Goal: Contribute content: Add original content to the website for others to see

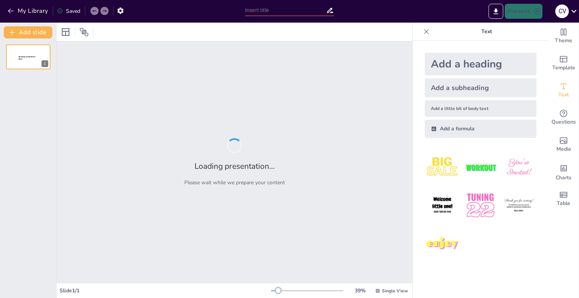
type input "Impacto de la Ingeniería Social en la Seguridad Informática"
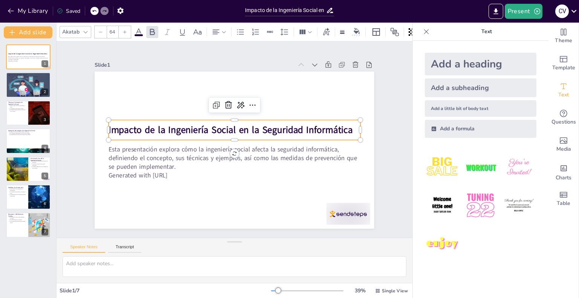
click at [313, 130] on strong "Impacto de la Ingeniería Social en la Seguridad Informática" at bounding box center [232, 129] width 241 height 63
click at [443, 164] on img at bounding box center [442, 167] width 35 height 35
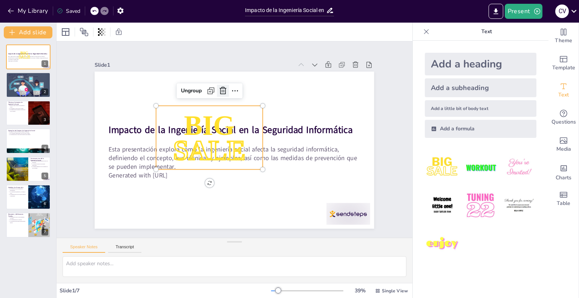
click at [219, 88] on icon at bounding box center [222, 91] width 7 height 8
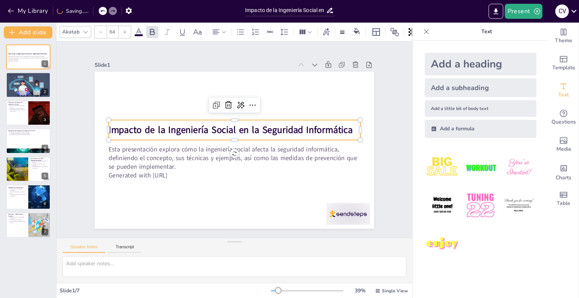
click at [313, 125] on strong "Impacto de la Ingeniería Social en la Seguridad Informática" at bounding box center [232, 130] width 244 height 38
click at [486, 57] on div "Add a heading" at bounding box center [481, 64] width 112 height 23
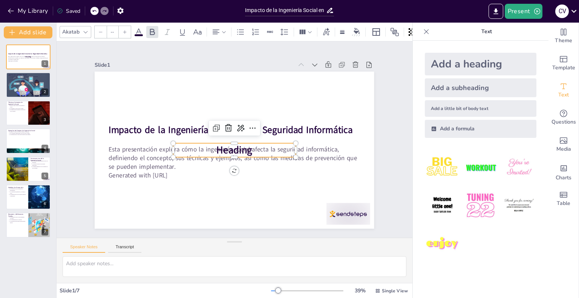
type input "68"
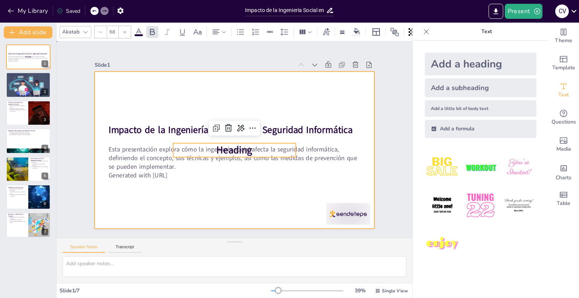
click at [312, 92] on div at bounding box center [234, 150] width 279 height 157
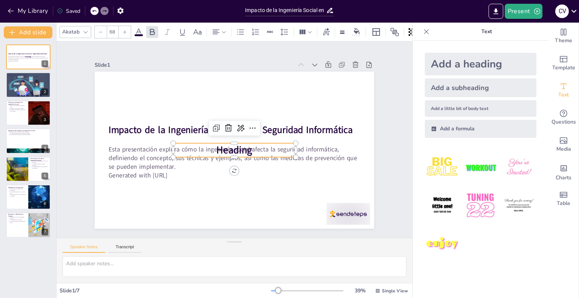
click at [265, 151] on p "Heading" at bounding box center [233, 150] width 123 height 26
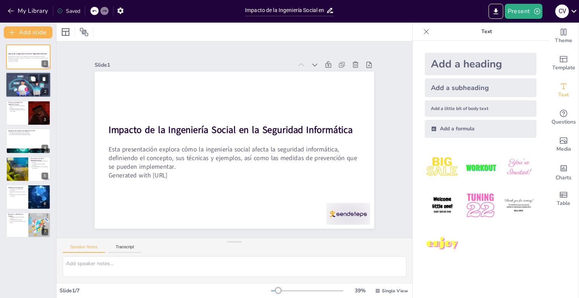
click at [24, 87] on div at bounding box center [28, 85] width 45 height 30
type textarea "La manipulación es la esencia de la ingeniería social. Los atacantes utilizan d…"
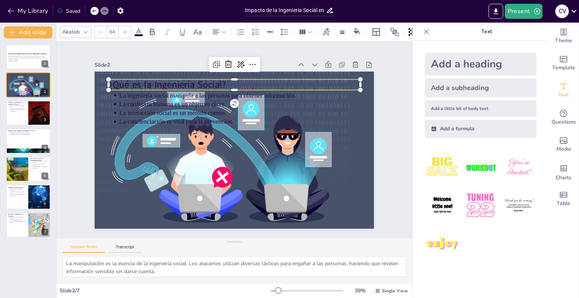
click at [160, 84] on p "¿Qué es la Ingeniería Social?" at bounding box center [233, 84] width 251 height 13
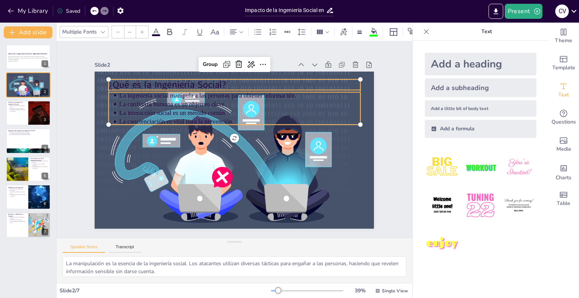
click at [133, 100] on p "La confianza humana es un objetivo clave." at bounding box center [239, 104] width 241 height 9
click at [155, 30] on icon at bounding box center [155, 32] width 9 height 9
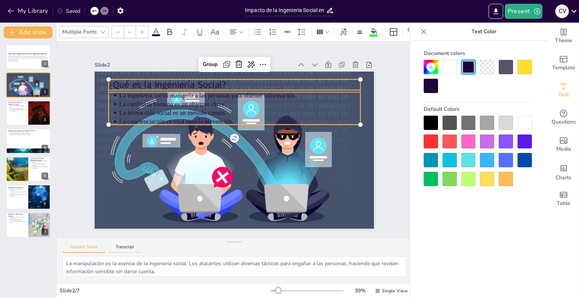
click at [523, 119] on div at bounding box center [524, 123] width 14 height 14
type input "64"
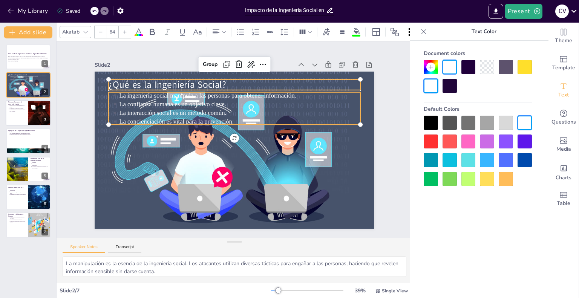
click at [23, 114] on div at bounding box center [28, 113] width 45 height 26
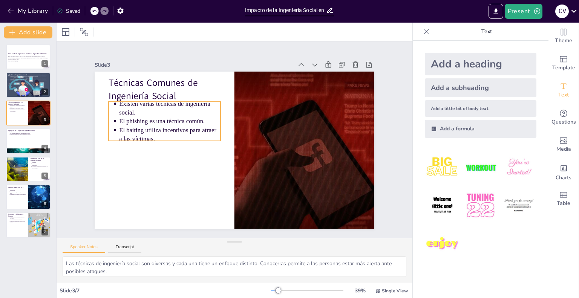
click at [142, 125] on p "El baiting utiliza incentivos para atraer a las víctimas." at bounding box center [169, 133] width 101 height 17
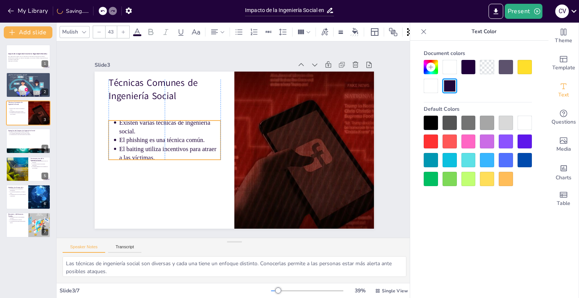
drag, startPoint x: 142, startPoint y: 125, endPoint x: 140, endPoint y: 144, distance: 18.9
click at [140, 144] on p "El baiting utiliza incentivos para atraer a las víctimas." at bounding box center [169, 152] width 101 height 17
click at [20, 135] on div at bounding box center [28, 141] width 45 height 26
type textarea "Los ataques de phishing son un ejemplo claro de cómo la ingeniería social puede…"
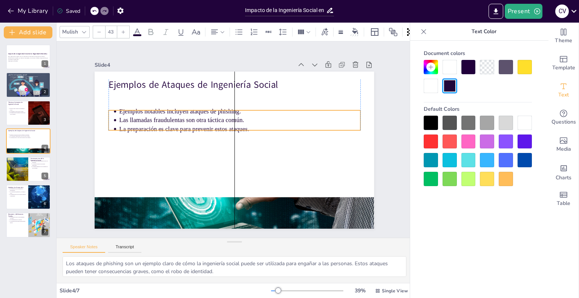
drag, startPoint x: 157, startPoint y: 101, endPoint x: 157, endPoint y: 119, distance: 18.1
click at [157, 119] on p "Las llamadas fraudulentas son otra táctica común." at bounding box center [239, 120] width 241 height 9
click at [123, 30] on icon at bounding box center [123, 32] width 5 height 5
click at [105, 27] on div at bounding box center [99, 32] width 12 height 12
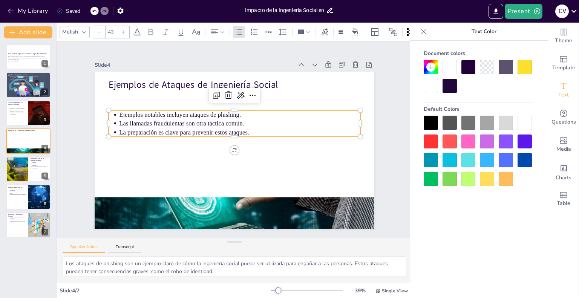
click at [123, 30] on icon at bounding box center [123, 32] width 5 height 5
type input "--"
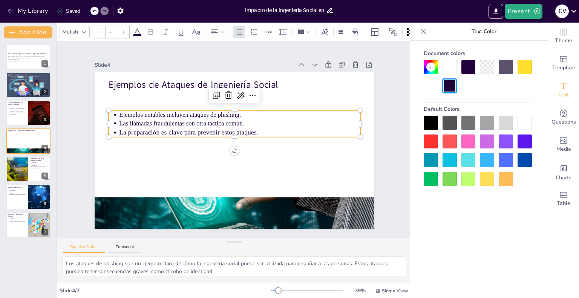
click at [123, 30] on icon at bounding box center [123, 32] width 5 height 5
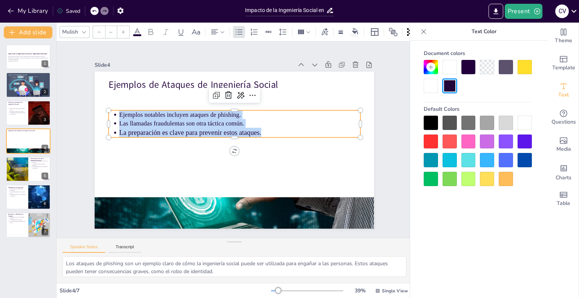
click at [121, 30] on icon at bounding box center [123, 32] width 5 height 5
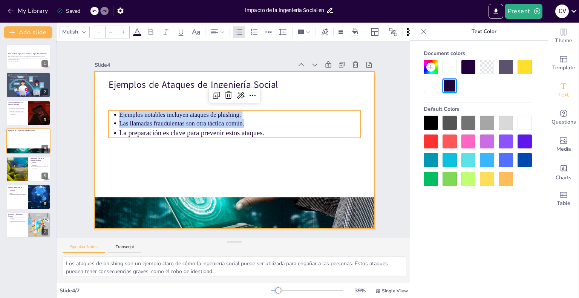
click at [189, 167] on div at bounding box center [231, 150] width 314 height 236
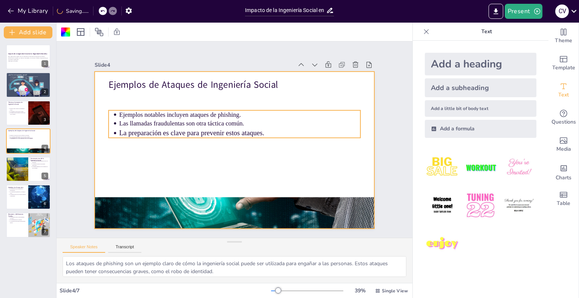
click at [127, 116] on p "Ejemplos notables incluyen ataques de phishing." at bounding box center [239, 114] width 241 height 9
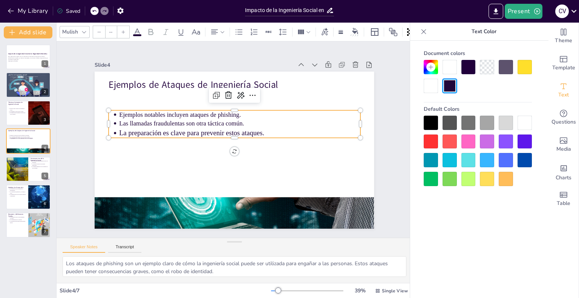
click at [112, 110] on ul "Ejemplos notables incluyen ataques de phishing. Las llamadas fraudulentas son o…" at bounding box center [236, 124] width 253 height 53
click at [112, 110] on ul "Ejemplos notables incluyen ataques de phishing. Las llamadas fraudulentas son o…" at bounding box center [233, 123] width 251 height 27
click at [112, 110] on ul "Ejemplos notables incluyen ataques de phishing. Las llamadas fraudulentas son o…" at bounding box center [236, 123] width 253 height 53
click at [112, 110] on ul "Ejemplos notables incluyen ataques de phishing. Las llamadas fraudulentas son o…" at bounding box center [233, 123] width 251 height 27
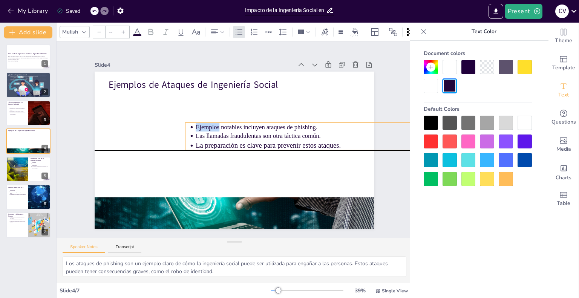
type input "NaN"
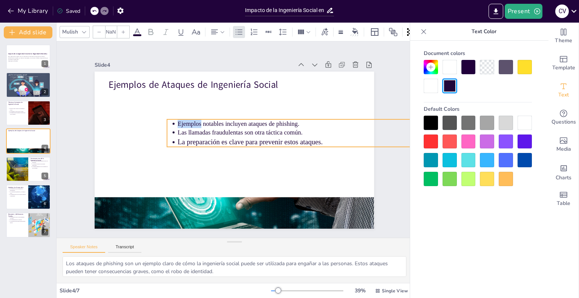
drag, startPoint x: 112, startPoint y: 110, endPoint x: 170, endPoint y: 119, distance: 59.1
click at [170, 119] on ul "Ejemplos notables incluyen ataques de phishing. Las llamadas fraudulentas son o…" at bounding box center [293, 139] width 253 height 53
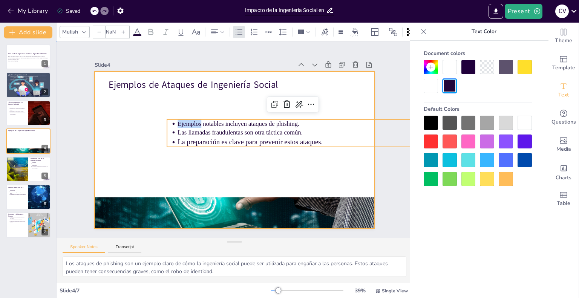
click at [333, 93] on div at bounding box center [234, 150] width 279 height 157
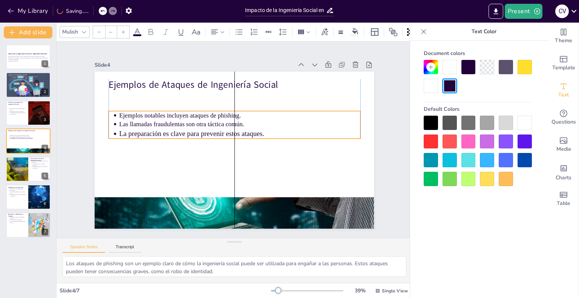
drag, startPoint x: 321, startPoint y: 125, endPoint x: 261, endPoint y: 117, distance: 59.7
click at [261, 120] on p "Las llamadas fraudulentas son otra táctica común." at bounding box center [239, 124] width 241 height 9
click at [190, 108] on p "Ejemplos notables incluyen ataques de phishing." at bounding box center [242, 116] width 240 height 34
click at [185, 114] on p "Ejemplos notables incluyen ataques de phishing." at bounding box center [239, 115] width 241 height 9
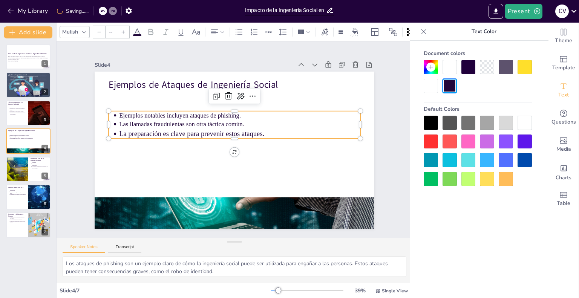
click at [185, 114] on p "Ejemplos notables incluyen ataques de phishing." at bounding box center [239, 115] width 241 height 9
type input "NaN"
click at [185, 114] on p "Ejemplos notables incluyen ataques de phishing." at bounding box center [239, 115] width 241 height 9
click at [125, 30] on icon at bounding box center [123, 32] width 5 height 5
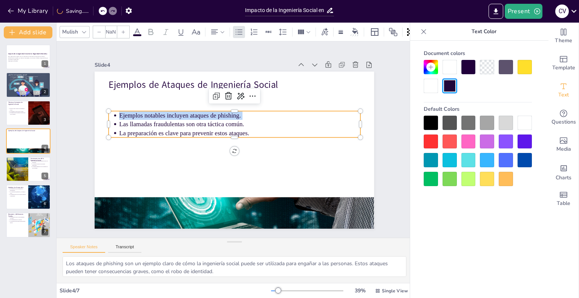
click at [125, 30] on icon at bounding box center [123, 32] width 5 height 5
click at [124, 30] on icon at bounding box center [123, 32] width 5 height 5
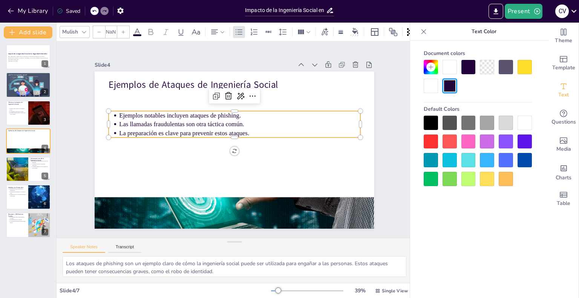
click at [149, 121] on p "Las llamadas fraudulentas son otra táctica común." at bounding box center [239, 124] width 241 height 9
click at [119, 29] on div at bounding box center [123, 32] width 12 height 12
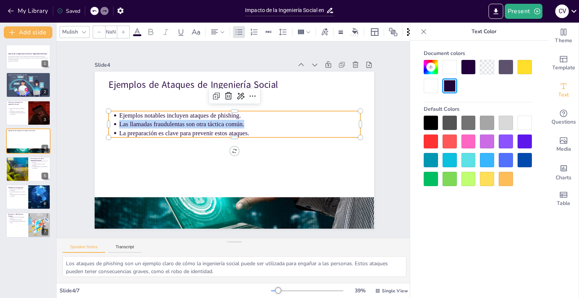
click at [119, 29] on div at bounding box center [123, 32] width 12 height 12
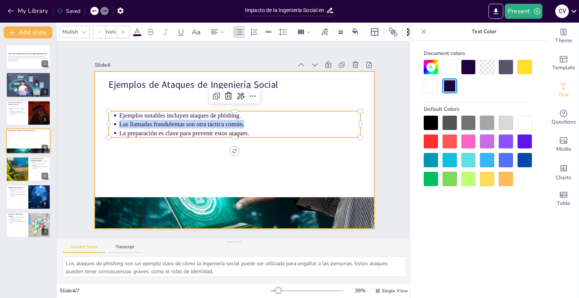
drag, startPoint x: 119, startPoint y: 29, endPoint x: 205, endPoint y: 155, distance: 151.8
click at [205, 155] on div "Mulish NaN Slide 1 Impacto de la Ingeniería Social en la Seguridad Informática …" at bounding box center [235, 160] width 356 height 275
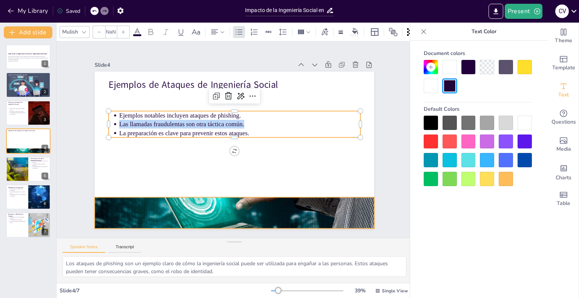
click at [197, 202] on div at bounding box center [234, 213] width 279 height 152
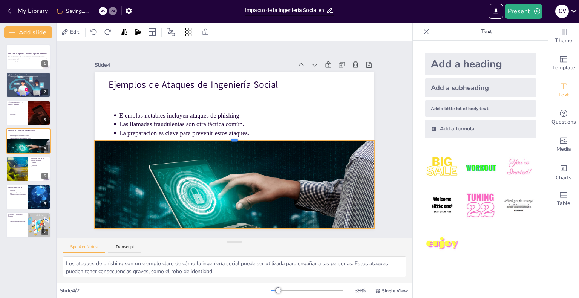
drag, startPoint x: 231, startPoint y: 193, endPoint x: 239, endPoint y: 136, distance: 57.5
click at [239, 136] on div at bounding box center [234, 137] width 279 height 6
click at [20, 167] on div at bounding box center [17, 169] width 48 height 26
type textarea "El robo de identidad es una de las consecuencias más graves de la ingeniería so…"
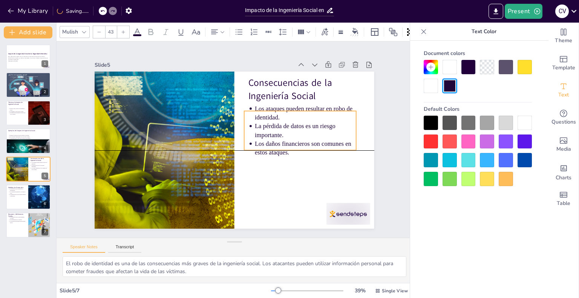
drag, startPoint x: 268, startPoint y: 118, endPoint x: 264, endPoint y: 129, distance: 12.4
click at [264, 129] on p "La pérdida de datos es un riesgo importante." at bounding box center [306, 138] width 102 height 28
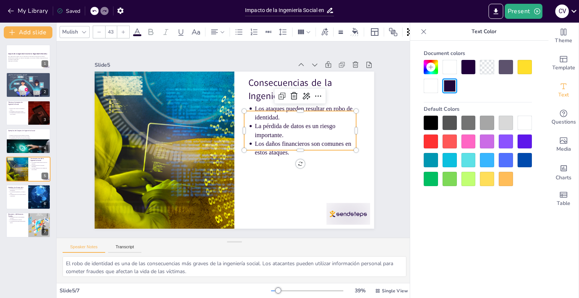
click at [121, 30] on icon at bounding box center [123, 32] width 5 height 5
click at [121, 29] on div at bounding box center [118, 32] width 12 height 12
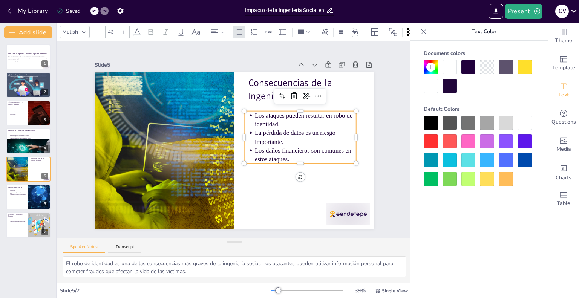
click at [121, 30] on icon at bounding box center [123, 32] width 5 height 5
type input "46"
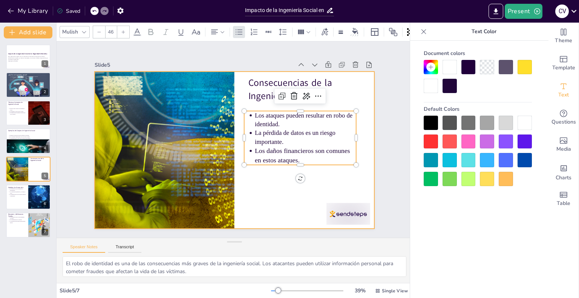
click at [357, 147] on div at bounding box center [233, 149] width 294 height 185
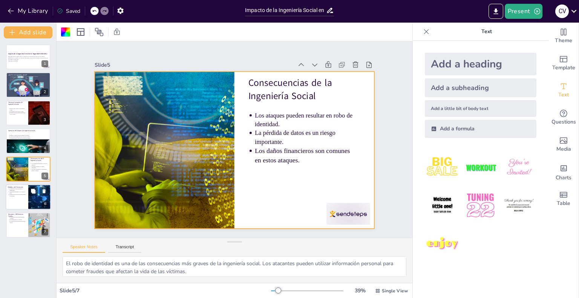
click at [28, 191] on div at bounding box center [39, 197] width 45 height 26
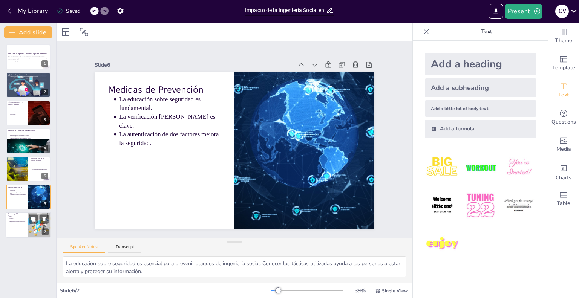
click at [18, 228] on div at bounding box center [28, 225] width 45 height 26
type textarea "La ingeniería social representa una amenaza creciente en el entorno digital. Co…"
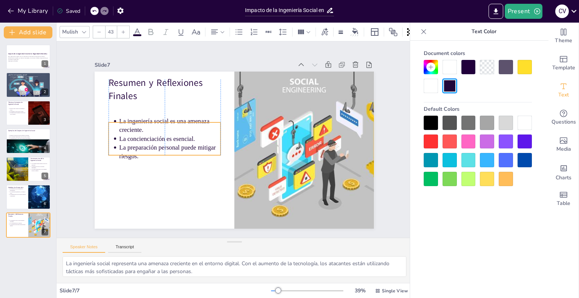
drag, startPoint x: 140, startPoint y: 100, endPoint x: 142, endPoint y: 121, distance: 20.8
click at [142, 121] on p "La ingeniería social es una amenaza creciente." at bounding box center [169, 125] width 101 height 17
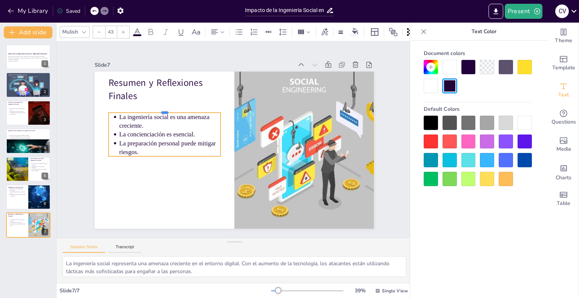
drag, startPoint x: 160, startPoint y: 117, endPoint x: 163, endPoint y: 107, distance: 10.5
click at [163, 107] on div at bounding box center [164, 110] width 112 height 6
click at [119, 113] on p "La ingeniería social es una amenaza creciente." at bounding box center [169, 121] width 101 height 17
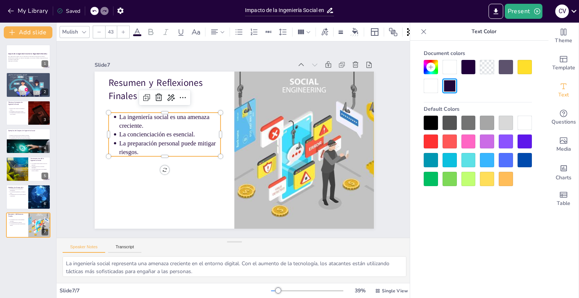
click at [119, 113] on p "La ingeniería social es una amenaza creciente." at bounding box center [169, 121] width 101 height 17
click at [128, 113] on p "La ingeniería social es una amenaza creciente." at bounding box center [179, 102] width 102 height 48
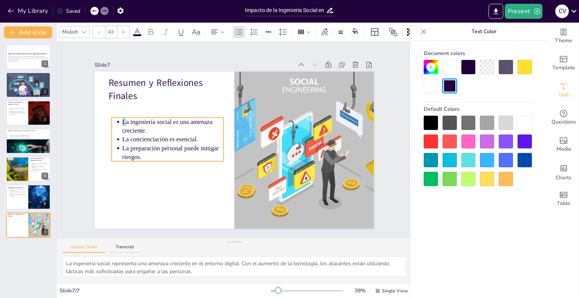
drag, startPoint x: 114, startPoint y: 113, endPoint x: 117, endPoint y: 118, distance: 5.8
click at [122, 118] on p "La ingeniería social es una amenaza creciente." at bounding box center [172, 126] width 101 height 17
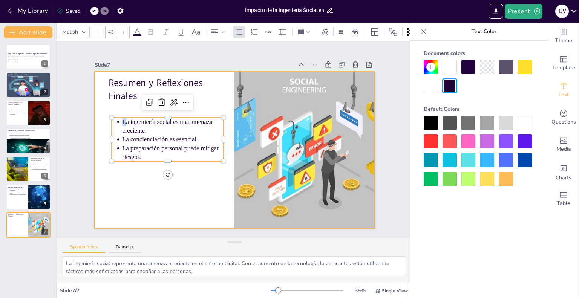
click at [197, 180] on div at bounding box center [234, 150] width 279 height 157
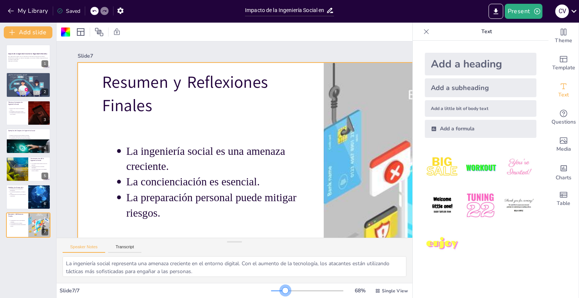
click at [280, 293] on div at bounding box center [307, 291] width 72 height 6
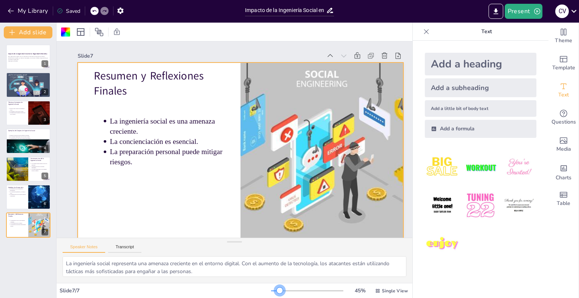
click at [275, 292] on div at bounding box center [307, 291] width 72 height 6
click at [24, 33] on button "Add slide" at bounding box center [28, 32] width 49 height 12
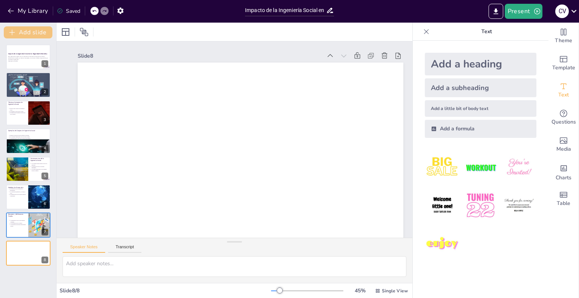
scroll to position [14, 0]
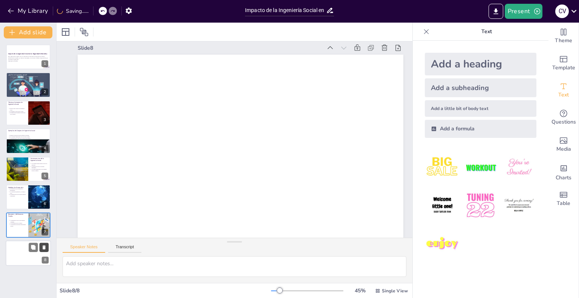
click at [44, 248] on icon at bounding box center [44, 247] width 3 height 4
type textarea "La ingeniería social representa una amenaza creciente en el entorno digital. Co…"
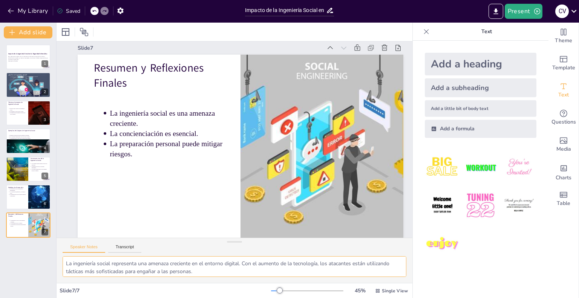
click at [215, 265] on textarea "La ingeniería social representa una amenaza creciente en el entorno digital. Co…" at bounding box center [235, 266] width 344 height 21
click at [497, 9] on icon "Export to PowerPoint" at bounding box center [496, 12] width 8 height 8
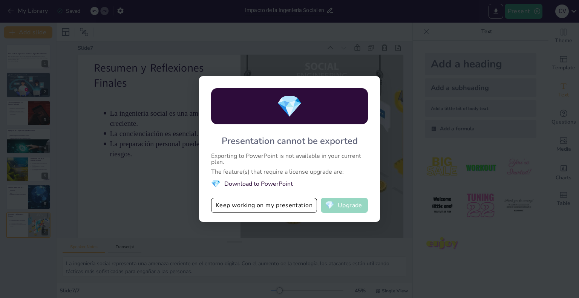
click at [348, 206] on button "💎 Upgrade" at bounding box center [344, 205] width 47 height 15
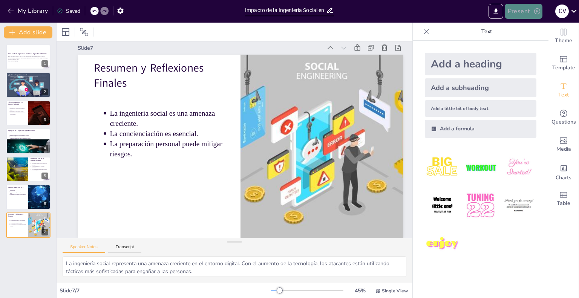
click at [520, 10] on button "Present" at bounding box center [523, 11] width 38 height 15
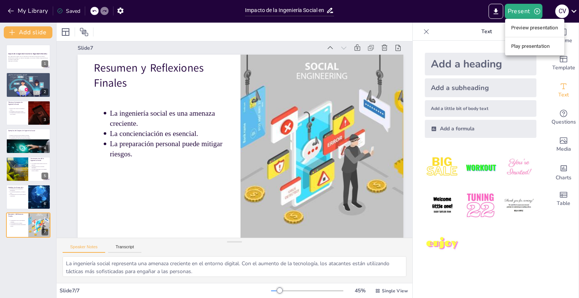
click at [29, 53] on div at bounding box center [289, 149] width 579 height 298
click at [16, 57] on p "Esta presentación explora cómo la ingeniería social afecta la seguridad informá…" at bounding box center [28, 58] width 41 height 4
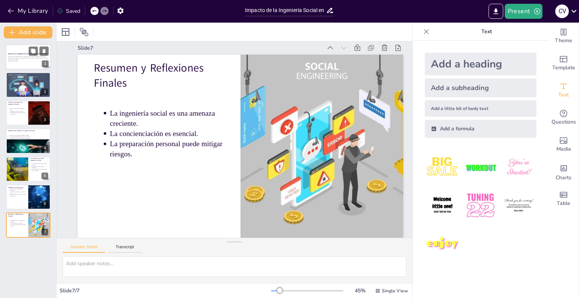
scroll to position [0, 0]
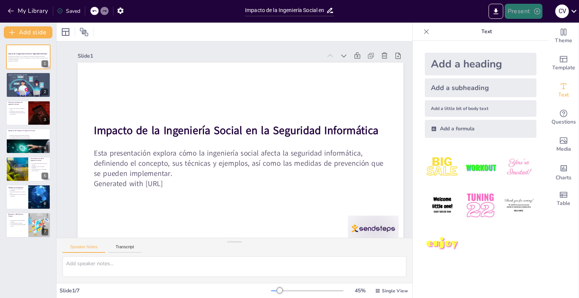
click at [519, 11] on button "Present" at bounding box center [523, 11] width 38 height 15
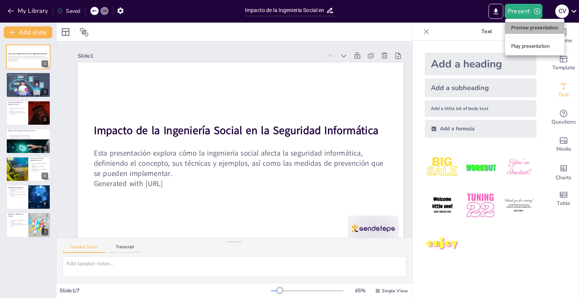
click at [523, 27] on li "Preview presentation" at bounding box center [534, 28] width 59 height 12
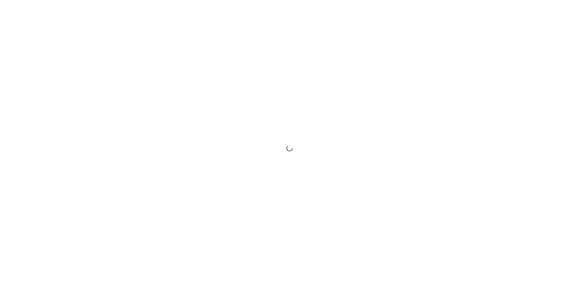
click at [354, 160] on div at bounding box center [289, 149] width 579 height 298
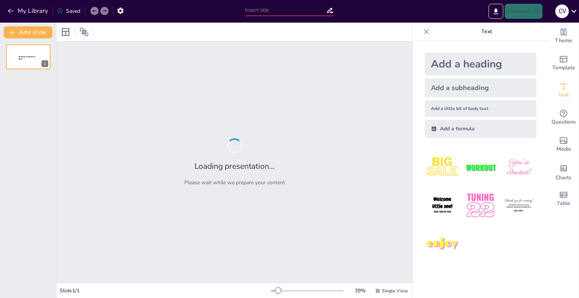
type input "Impacto de la Ingeniería Social en la Seguridad Informática"
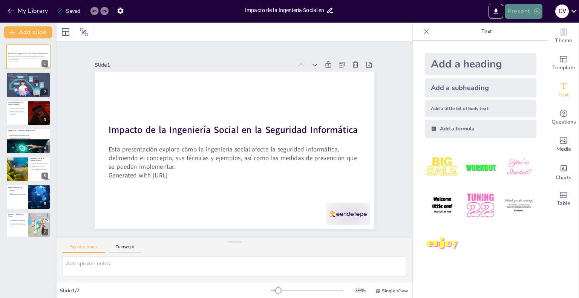
click at [523, 10] on button "Present" at bounding box center [523, 11] width 38 height 15
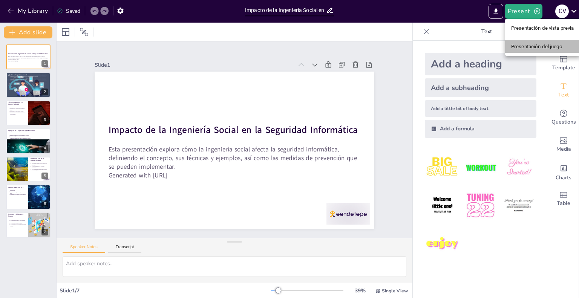
click at [536, 42] on li "Presentación del juego" at bounding box center [542, 46] width 75 height 12
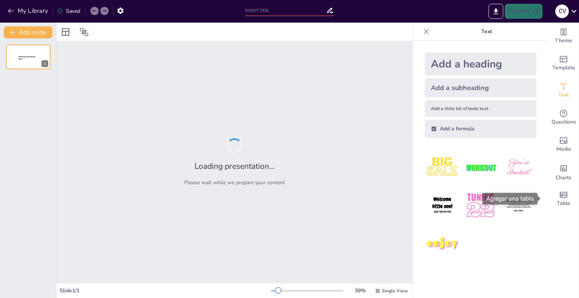
type input "Impacto de la Ingeniería Social en la Seguridad Informática"
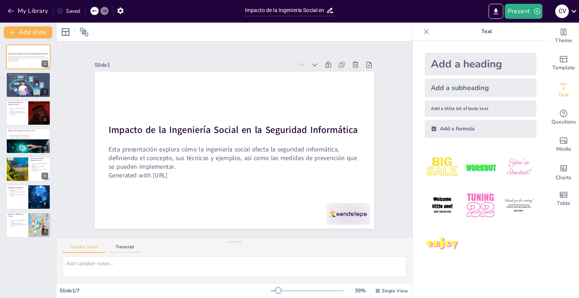
click at [547, 14] on div "Present C V" at bounding box center [458, 11] width 241 height 15
click at [497, 9] on icon "Export to PowerPoint" at bounding box center [495, 11] width 5 height 6
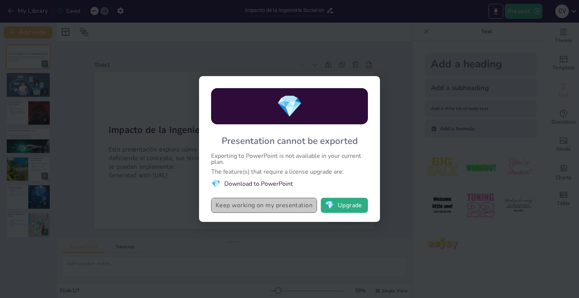
click at [247, 205] on button "Keep working on my presentation" at bounding box center [264, 205] width 106 height 15
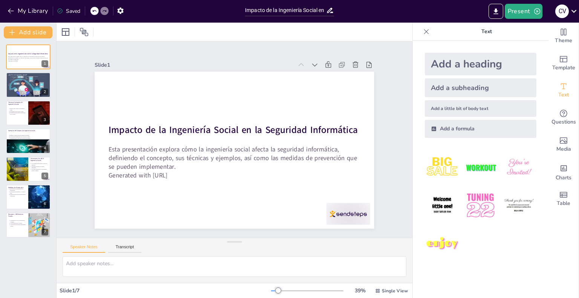
click at [419, 50] on div "Add a heading Add a subheading Add a little bit of body text Add a formula" at bounding box center [481, 95] width 124 height 97
click at [497, 12] on icon "Export to PowerPoint" at bounding box center [496, 12] width 8 height 8
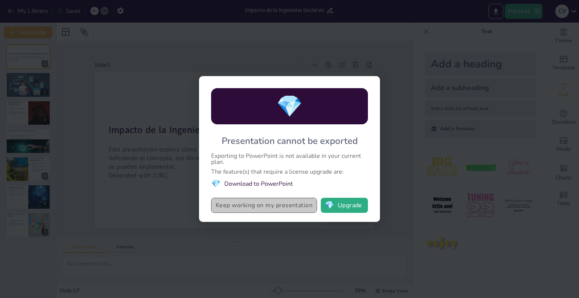
click at [267, 206] on button "Keep working on my presentation" at bounding box center [264, 205] width 106 height 15
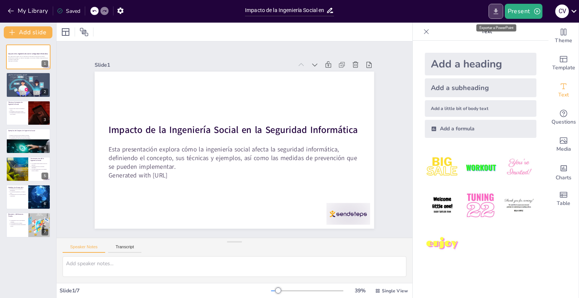
click at [497, 11] on icon "Export to PowerPoint" at bounding box center [495, 11] width 5 height 6
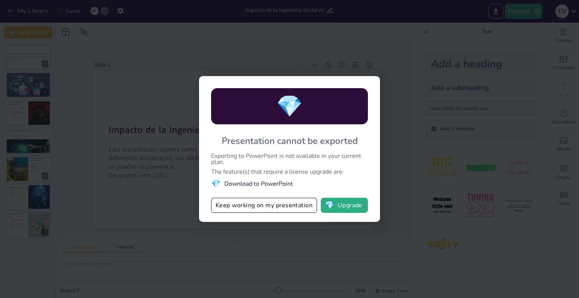
drag, startPoint x: 463, startPoint y: 78, endPoint x: 482, endPoint y: 49, distance: 35.3
click at [482, 49] on div "💎 Presentation cannot be exported Exporting to PowerPoint is not available in y…" at bounding box center [289, 149] width 579 height 298
click at [249, 208] on button "Keep working on my presentation" at bounding box center [264, 205] width 106 height 15
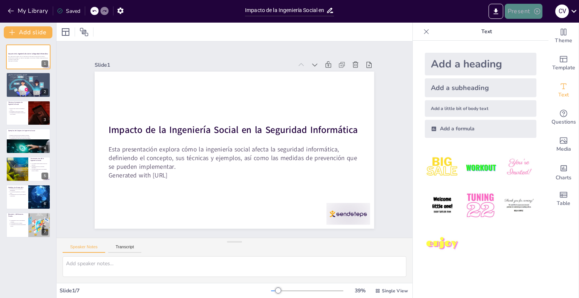
click at [523, 11] on button "Present" at bounding box center [523, 11] width 38 height 15
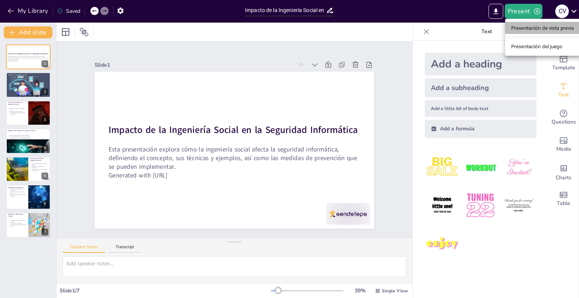
click at [523, 24] on font "Presentación de vista previa" at bounding box center [542, 28] width 63 height 8
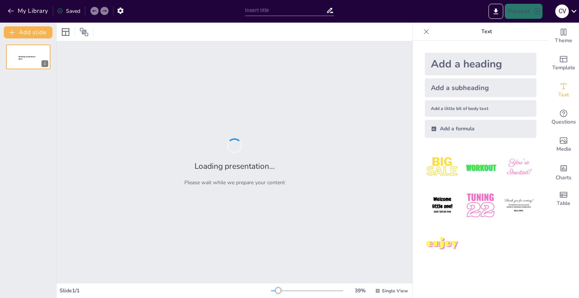
type input "Impacto de la Ingeniería Social en la Seguridad Informática"
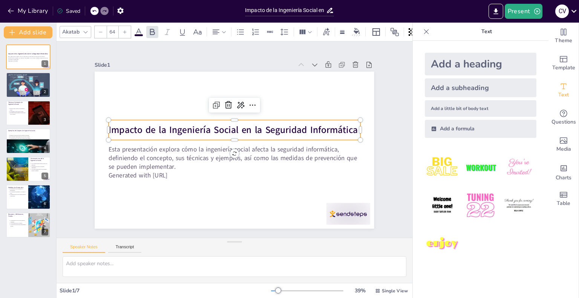
click at [193, 121] on strong "Impacto de la Ingeniería Social en la Seguridad Informática" at bounding box center [230, 149] width 222 height 136
click at [125, 26] on div at bounding box center [125, 32] width 12 height 12
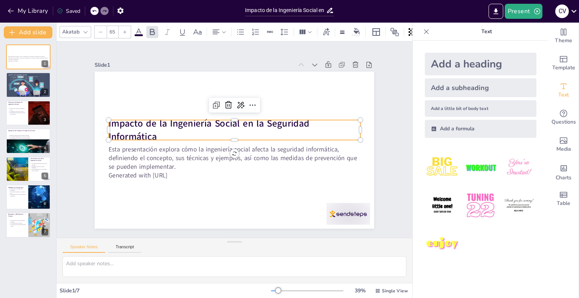
click at [125, 26] on div at bounding box center [125, 32] width 12 height 12
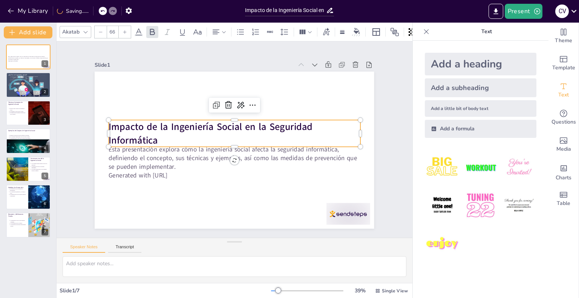
click at [125, 26] on div at bounding box center [125, 32] width 12 height 12
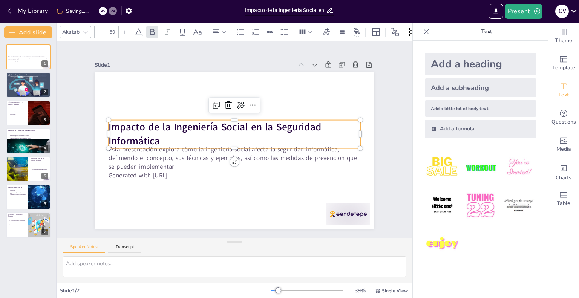
click at [125, 26] on div at bounding box center [125, 32] width 12 height 12
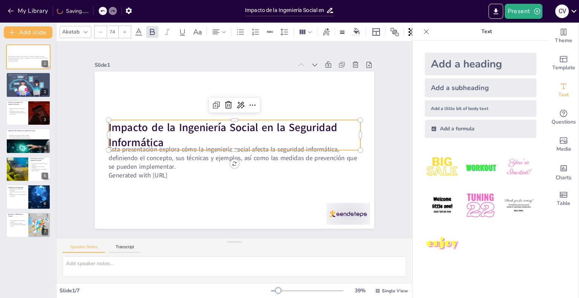
click at [125, 26] on div at bounding box center [125, 32] width 12 height 12
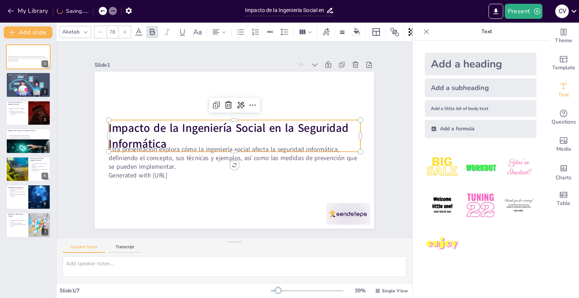
click at [125, 26] on div at bounding box center [125, 32] width 12 height 12
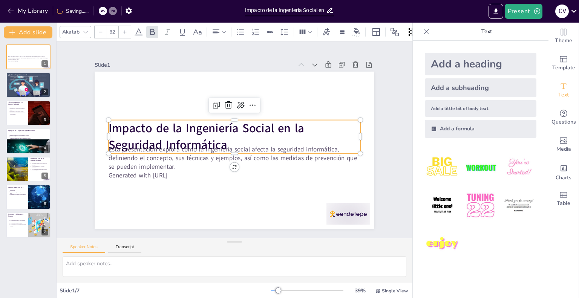
click at [125, 26] on div at bounding box center [125, 32] width 12 height 12
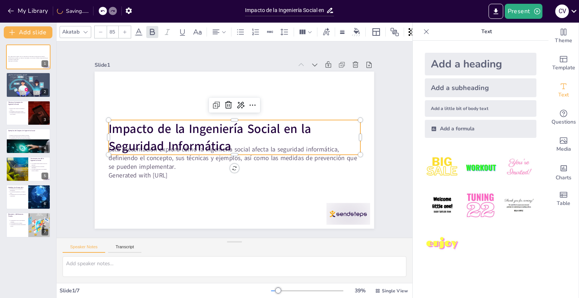
click at [125, 26] on div at bounding box center [125, 32] width 12 height 12
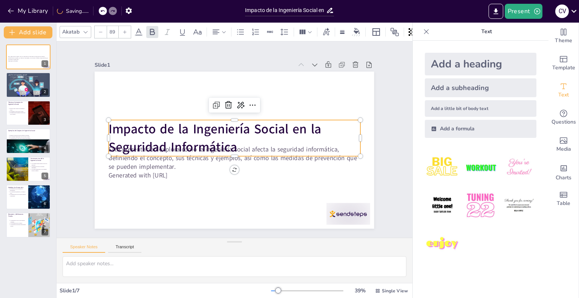
click at [125, 26] on div at bounding box center [125, 32] width 12 height 12
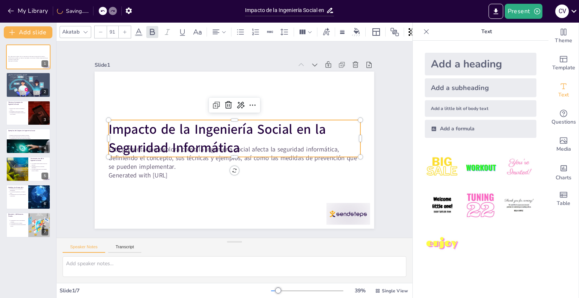
click at [125, 26] on div at bounding box center [125, 32] width 12 height 12
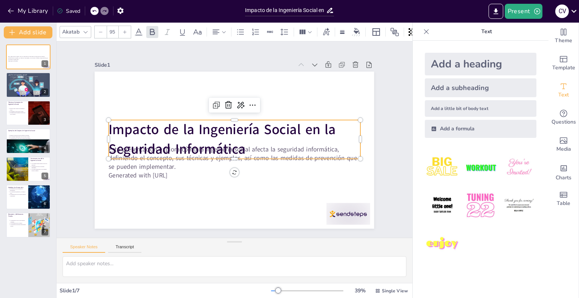
click at [125, 26] on div at bounding box center [125, 32] width 12 height 12
type input "96"
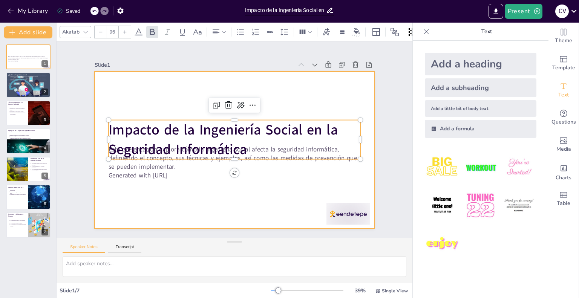
click at [316, 104] on div at bounding box center [227, 147] width 313 height 304
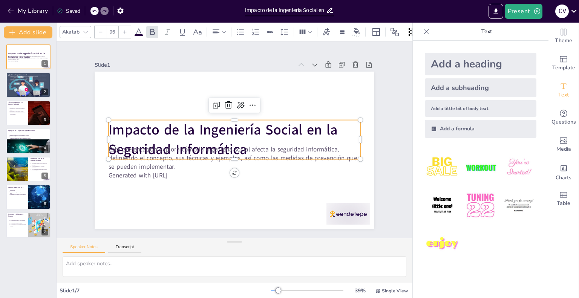
click at [297, 133] on strong "Impacto de la Ingeniería Social en la Seguridad Informática" at bounding box center [224, 125] width 217 height 131
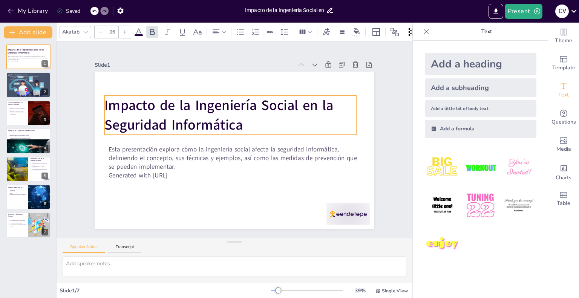
drag, startPoint x: 303, startPoint y: 125, endPoint x: 298, endPoint y: 100, distance: 24.8
click at [298, 100] on strong "Impacto de la Ingeniería Social en la Seguridad Informática" at bounding box center [228, 102] width 230 height 89
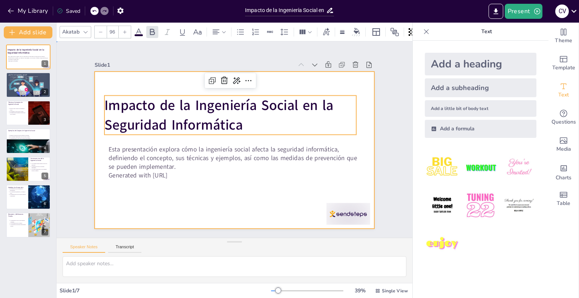
click at [316, 80] on div at bounding box center [223, 138] width 185 height 294
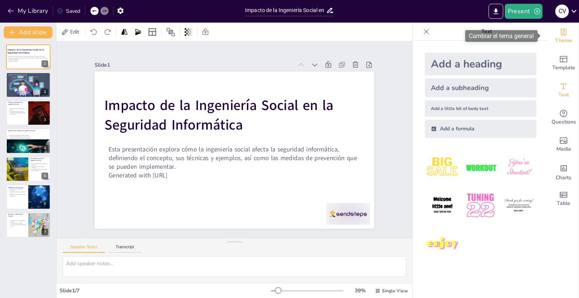
click at [561, 33] on icon "Change the overall theme" at bounding box center [564, 32] width 6 height 7
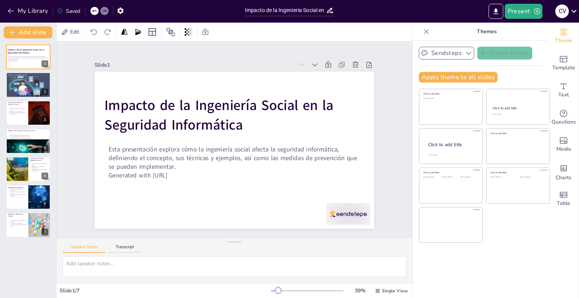
click at [464, 54] on icon "button" at bounding box center [468, 53] width 8 height 8
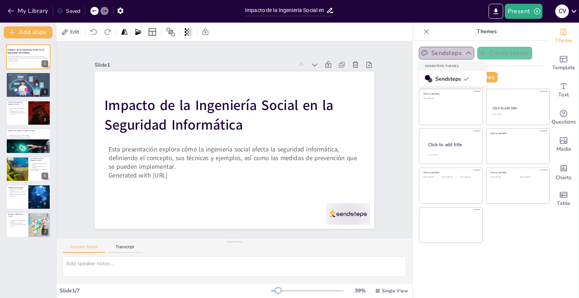
click at [464, 51] on icon "button" at bounding box center [468, 53] width 8 height 8
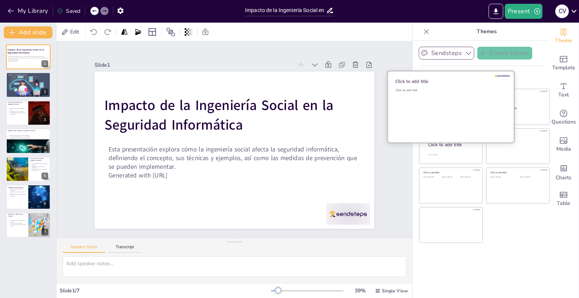
click at [446, 103] on div "Click to add text" at bounding box center [450, 111] width 108 height 47
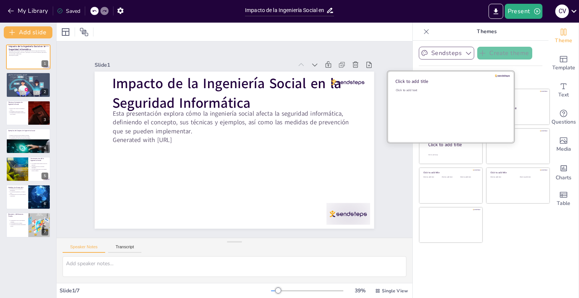
click at [446, 103] on div "Click to add text" at bounding box center [450, 111] width 108 height 47
click at [441, 96] on div "Click to add text" at bounding box center [450, 111] width 108 height 47
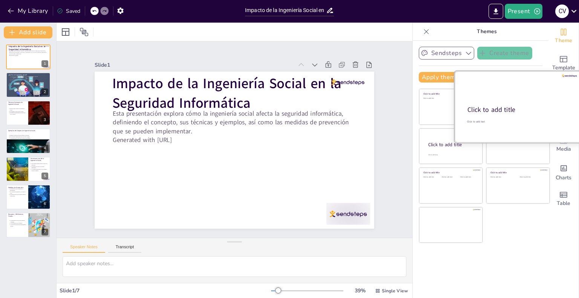
click at [505, 104] on div at bounding box center [517, 106] width 127 height 71
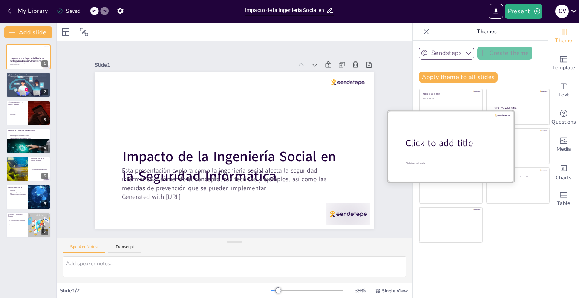
click at [451, 149] on p "Click to add title" at bounding box center [453, 143] width 96 height 13
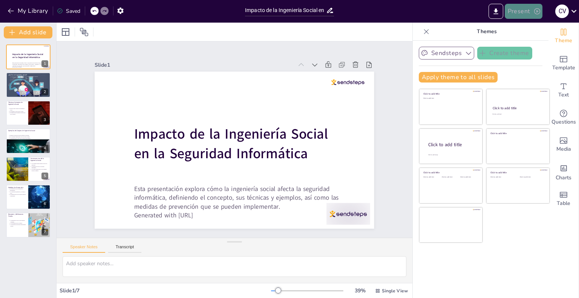
click at [523, 14] on button "Present" at bounding box center [523, 11] width 38 height 15
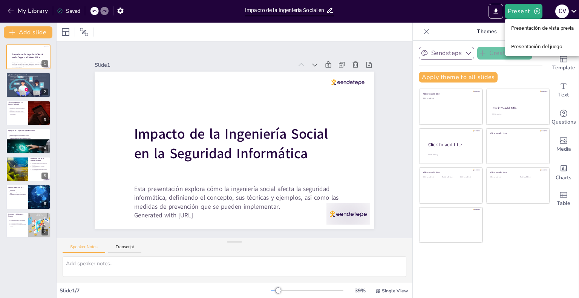
click at [494, 16] on div at bounding box center [289, 149] width 579 height 298
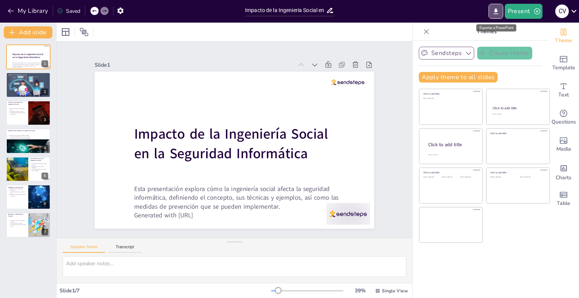
click at [494, 16] on button "Export to PowerPoint" at bounding box center [495, 11] width 15 height 15
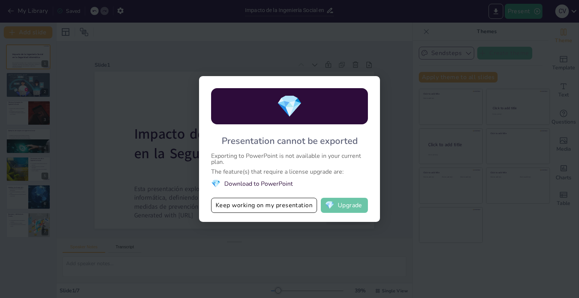
click at [351, 205] on button "💎 Upgrade" at bounding box center [344, 205] width 47 height 15
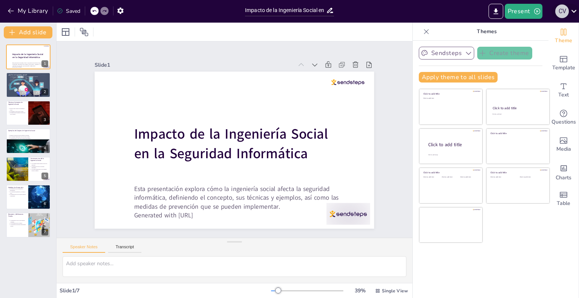
click at [565, 11] on div "C V" at bounding box center [562, 12] width 14 height 14
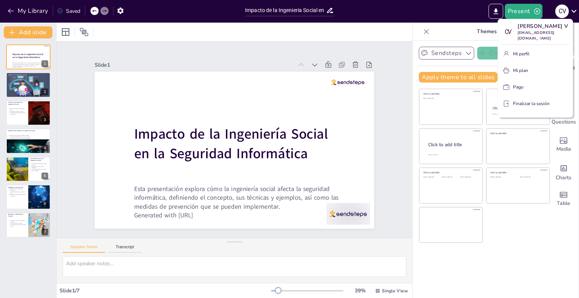
click at [527, 33] on font "cv8375194@gmail.com" at bounding box center [535, 35] width 37 height 11
click at [574, 11] on div at bounding box center [289, 149] width 579 height 298
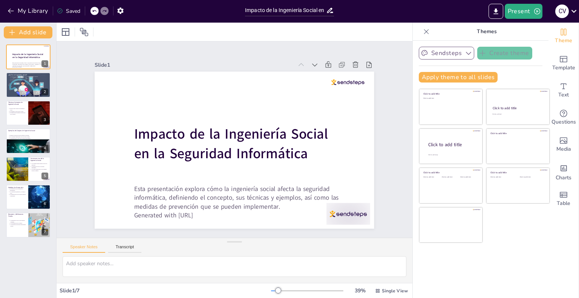
click at [574, 11] on icon at bounding box center [573, 11] width 10 height 10
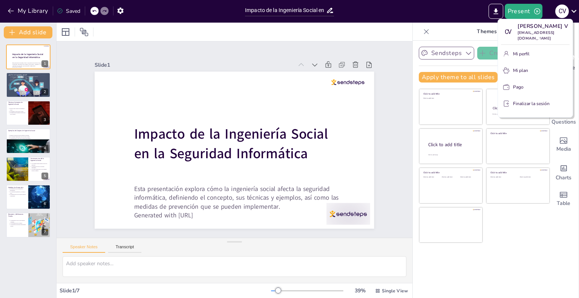
click at [527, 28] on font "Cinthia V" at bounding box center [542, 26] width 51 height 7
click at [562, 12] on div at bounding box center [289, 149] width 579 height 298
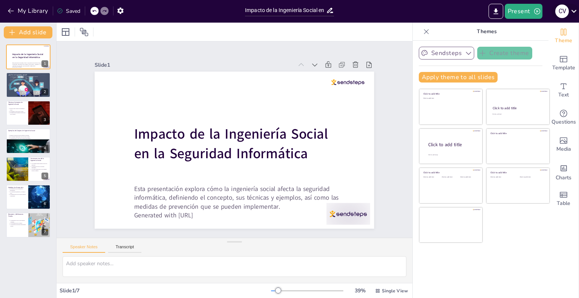
click at [572, 11] on icon at bounding box center [573, 11] width 5 height 3
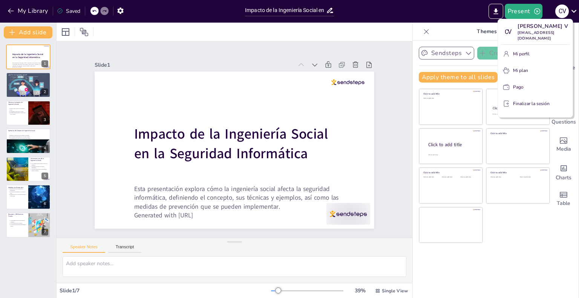
click at [475, 266] on div at bounding box center [289, 149] width 579 height 298
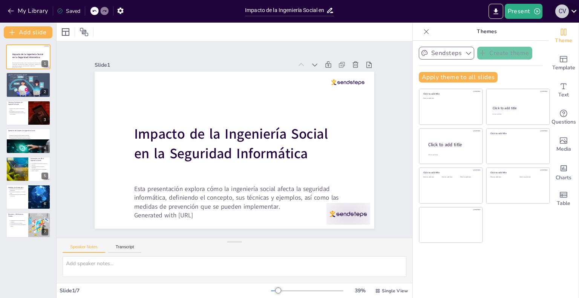
click at [564, 10] on div "C V" at bounding box center [562, 12] width 14 height 14
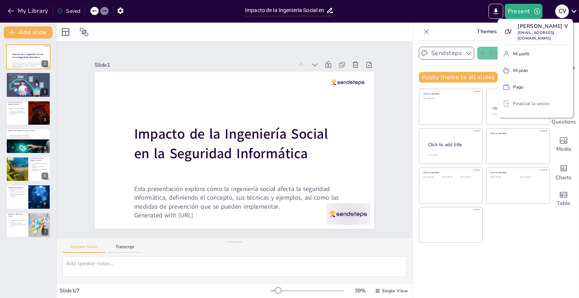
click at [528, 101] on font "Finalizar la sesión" at bounding box center [531, 104] width 37 height 6
